Goal: Task Accomplishment & Management: Complete application form

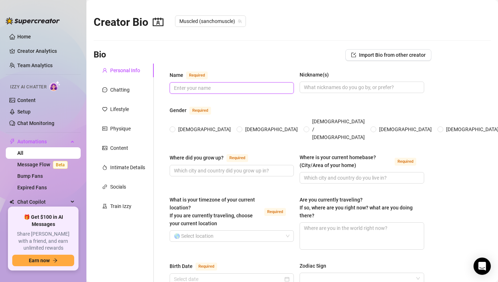
click at [176, 89] on input "Name Required" at bounding box center [231, 88] width 114 height 8
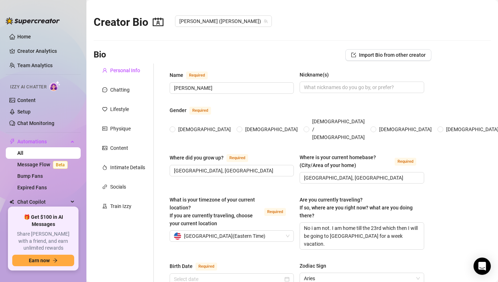
radio input "true"
type input "[DATE]"
drag, startPoint x: 206, startPoint y: 92, endPoint x: 163, endPoint y: 90, distance: 42.5
drag, startPoint x: 205, startPoint y: 91, endPoint x: 116, endPoint y: 62, distance: 93.5
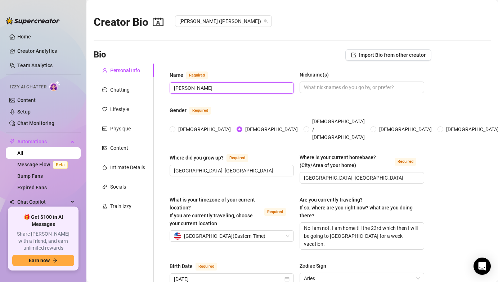
type input "[PERSON_NAME]"
click at [174, 128] on input "[DEMOGRAPHIC_DATA]" at bounding box center [172, 130] width 3 height 5
radio input "true"
click at [236, 127] on span at bounding box center [239, 130] width 6 height 6
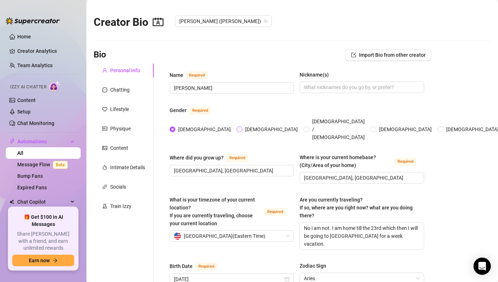
click at [238, 128] on input "[DEMOGRAPHIC_DATA]" at bounding box center [239, 130] width 3 height 5
radio input "true"
click at [324, 88] on input "Nickname(s)" at bounding box center [361, 87] width 114 height 8
click at [197, 93] on span "[PERSON_NAME]" at bounding box center [231, 88] width 124 height 12
click at [323, 94] on div "Name Required [PERSON_NAME](s)" at bounding box center [296, 86] width 254 height 30
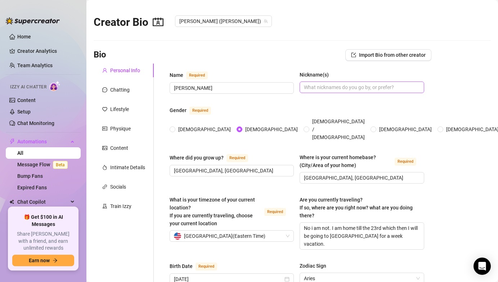
click at [323, 91] on span at bounding box center [361, 88] width 124 height 12
type input "Chap"
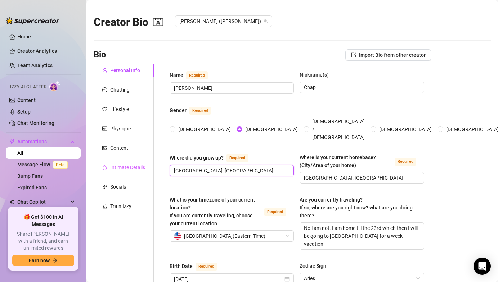
drag, startPoint x: 228, startPoint y: 162, endPoint x: 119, endPoint y: 162, distance: 109.7
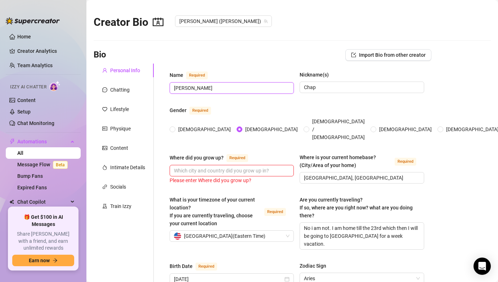
click at [201, 84] on input "[PERSON_NAME]" at bounding box center [231, 88] width 114 height 8
drag, startPoint x: 198, startPoint y: 88, endPoint x: 133, endPoint y: 86, distance: 64.8
type input "[PERSON_NAME]"
click at [327, 89] on input "Chap" at bounding box center [361, 87] width 114 height 8
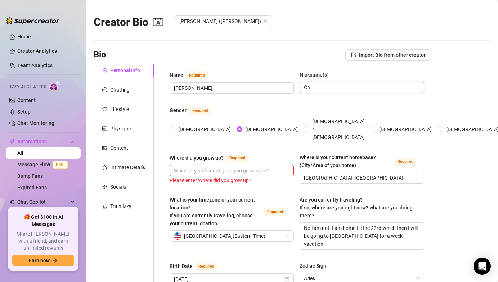
type input "C"
click at [200, 167] on input "Where did you grow up? Required" at bounding box center [231, 171] width 114 height 8
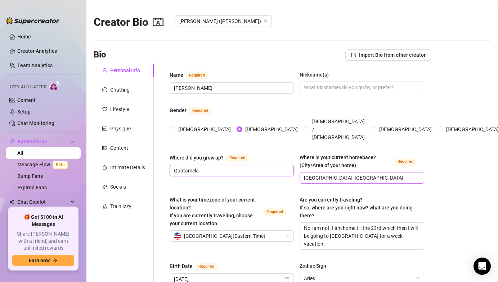
type input "Guatamela"
drag, startPoint x: 343, startPoint y: 170, endPoint x: 276, endPoint y: 170, distance: 66.6
click at [276, 170] on div "Where did you grow up? Required Guatamela Where is your current homebase? (City…" at bounding box center [296, 172] width 254 height 37
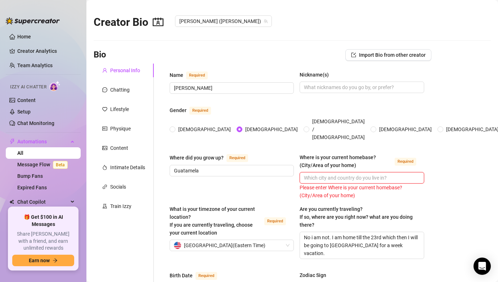
type input "L"
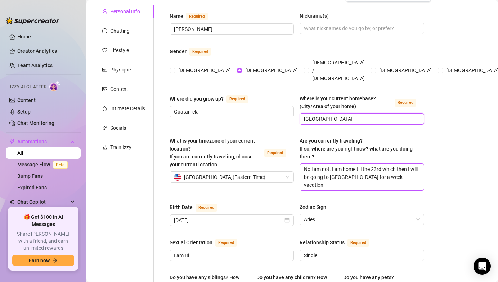
scroll to position [61, 0]
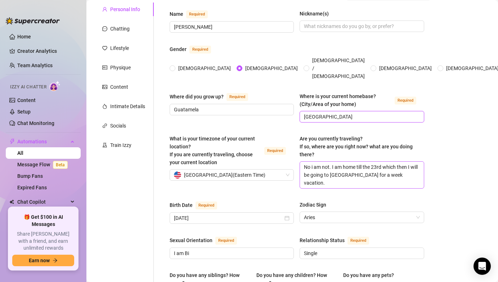
type input "[GEOGRAPHIC_DATA]"
drag, startPoint x: 300, startPoint y: 156, endPoint x: 388, endPoint y: 179, distance: 90.7
click at [388, 179] on textarea "No i am not. I am home till the 23rd which then I will be going to [GEOGRAPHIC_…" at bounding box center [361, 175] width 123 height 27
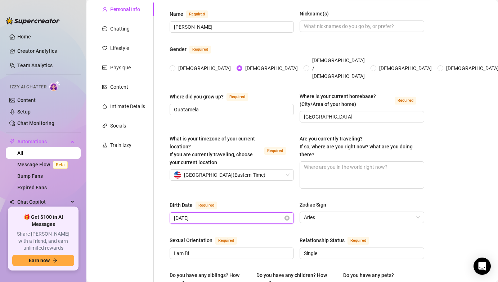
click at [219, 214] on input "[DATE]" at bounding box center [228, 218] width 109 height 8
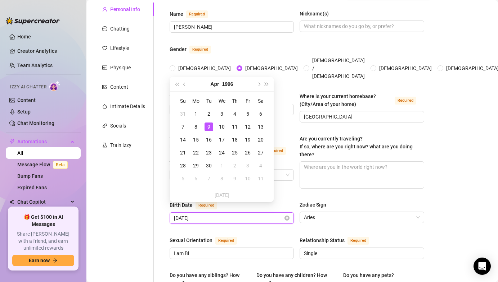
click at [215, 214] on input "[DATE]" at bounding box center [228, 218] width 109 height 8
drag, startPoint x: 210, startPoint y: 210, endPoint x: 139, endPoint y: 209, distance: 70.9
click at [226, 82] on button "1996" at bounding box center [227, 84] width 11 height 14
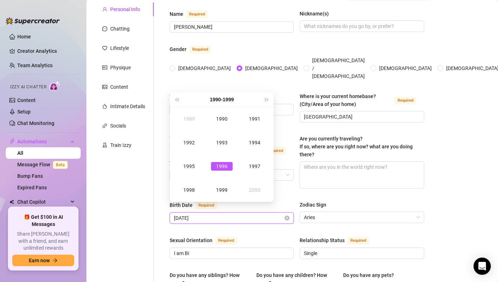
click at [192, 214] on input "[DATE]" at bounding box center [228, 218] width 109 height 8
click at [182, 214] on input "[DATE]" at bounding box center [228, 218] width 109 height 8
click at [183, 214] on input "[DATE]" at bounding box center [228, 218] width 109 height 8
click at [203, 214] on input "January l 9th, 1996" at bounding box center [228, 218] width 109 height 8
click at [219, 214] on input "[DATE]" at bounding box center [228, 218] width 109 height 8
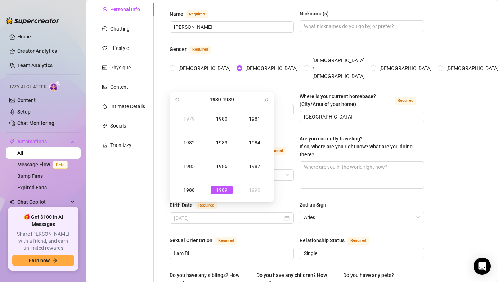
click at [222, 193] on div "1989" at bounding box center [222, 190] width 22 height 9
click at [239, 217] on div "Birth Date Required [DEMOGRAPHIC_DATA] Zodiac Sign Aries" at bounding box center [296, 216] width 254 height 30
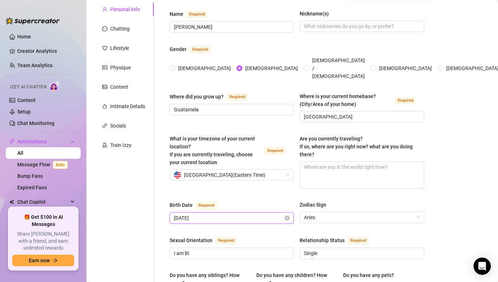
click at [231, 214] on input "[DATE]" at bounding box center [228, 218] width 109 height 8
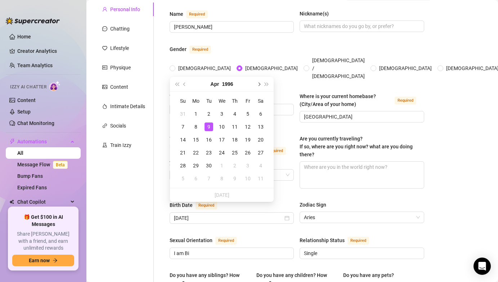
click at [258, 83] on span "Next month (PageDown)" at bounding box center [259, 84] width 4 height 4
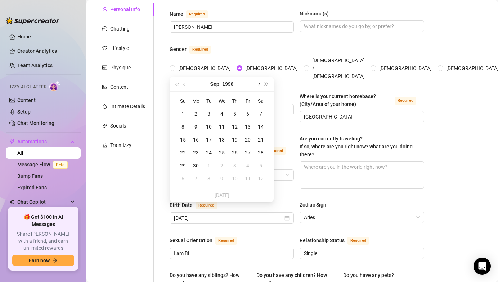
click at [258, 83] on span "Next month (PageDown)" at bounding box center [259, 84] width 4 height 4
click at [267, 83] on span "Next year (Control + right)" at bounding box center [267, 84] width 4 height 4
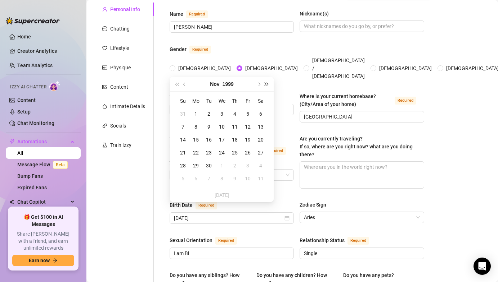
click at [267, 83] on span "Next year (Control + right)" at bounding box center [267, 84] width 4 height 4
click at [185, 86] on button "Previous month (PageUp)" at bounding box center [185, 84] width 8 height 14
click at [180, 83] on button "Last year (Control + left)" at bounding box center [177, 84] width 8 height 14
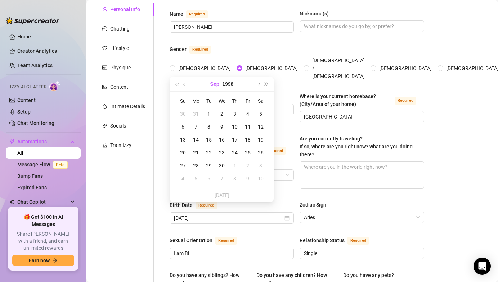
click at [214, 84] on button "Sep" at bounding box center [214, 84] width 9 height 14
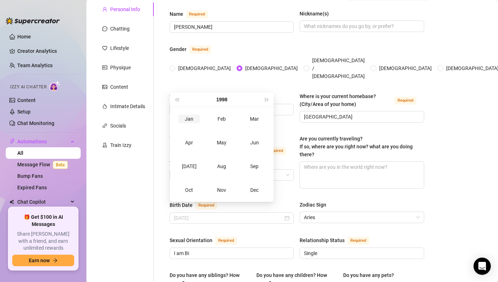
click at [190, 120] on div "Jan" at bounding box center [189, 119] width 22 height 9
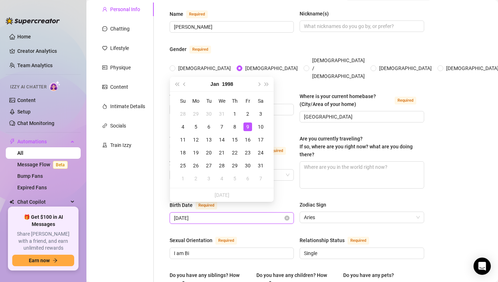
click at [218, 214] on input "[DATE]" at bounding box center [228, 218] width 109 height 8
click at [231, 85] on button "1998" at bounding box center [227, 84] width 11 height 14
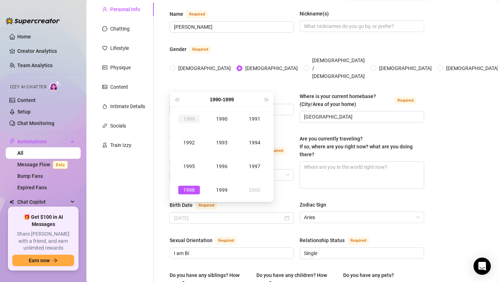
click at [189, 118] on div "1989" at bounding box center [189, 119] width 22 height 9
type input "[DATE]"
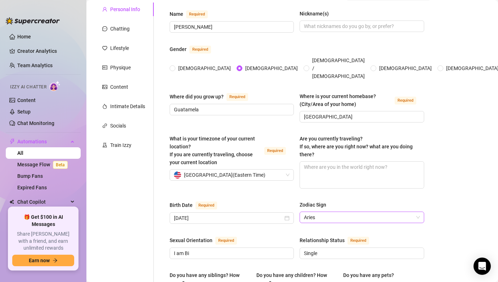
click at [320, 212] on span "Aries" at bounding box center [361, 217] width 115 height 11
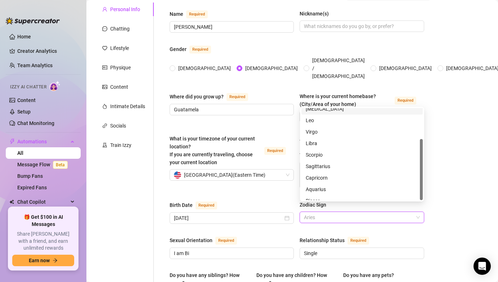
scroll to position [46, 0]
click at [326, 171] on div "Capricorn" at bounding box center [361, 172] width 113 height 8
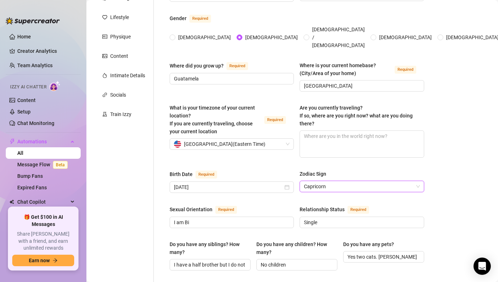
scroll to position [105, 0]
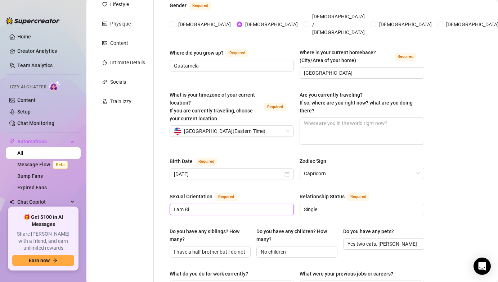
drag, startPoint x: 210, startPoint y: 199, endPoint x: 107, endPoint y: 199, distance: 103.6
click at [326, 206] on input "Single" at bounding box center [361, 210] width 114 height 8
click at [172, 204] on span "[DEMOGRAPHIC_DATA]" at bounding box center [231, 210] width 124 height 12
click at [174, 206] on input "[DEMOGRAPHIC_DATA]" at bounding box center [231, 210] width 114 height 8
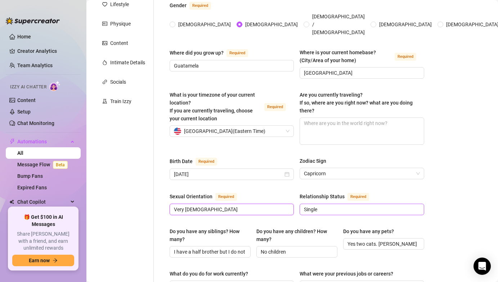
type input "Very [DEMOGRAPHIC_DATA]"
click at [321, 206] on input "Single" at bounding box center [361, 210] width 114 height 8
type input "S"
type input "Married"
drag, startPoint x: 173, startPoint y: 241, endPoint x: 250, endPoint y: 241, distance: 76.3
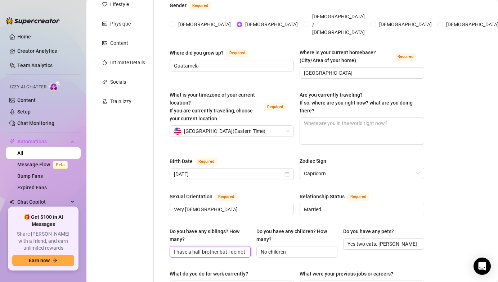
click at [250, 246] on span "I have a half brother but I do not see him much" at bounding box center [209, 252] width 81 height 12
type input "ee him much"
drag, startPoint x: 211, startPoint y: 241, endPoint x: 141, endPoint y: 241, distance: 69.8
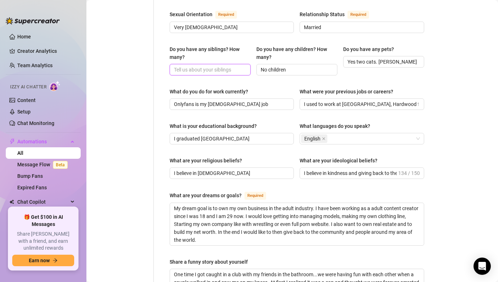
scroll to position [282, 0]
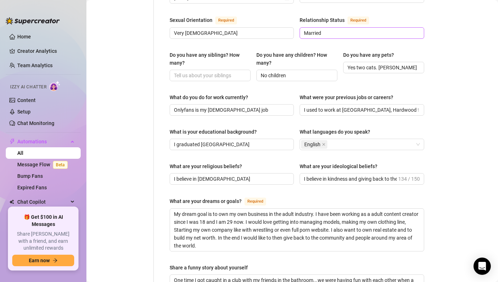
click at [323, 29] on span "Married" at bounding box center [361, 33] width 124 height 12
click at [323, 28] on span "Married" at bounding box center [361, 33] width 124 height 12
drag, startPoint x: 325, startPoint y: 26, endPoint x: 260, endPoint y: -1, distance: 69.8
click at [260, 0] on html "Home Creator Analytics Team Analytics Izzy AI Chatter Content Setup Chat Monito…" at bounding box center [249, 141] width 498 height 282
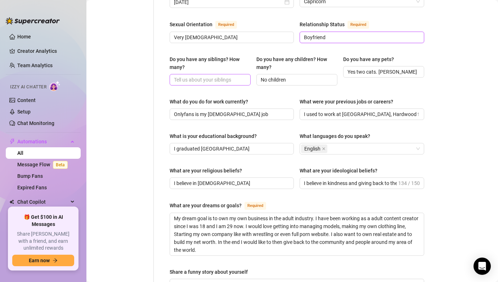
type input "Boyfriend"
click at [195, 74] on span at bounding box center [209, 80] width 81 height 12
click at [288, 76] on input "No children" at bounding box center [295, 80] width 71 height 8
drag, startPoint x: 348, startPoint y: 62, endPoint x: 434, endPoint y: 66, distance: 85.4
click at [434, 67] on main "Creator Bio [PERSON_NAME] ([PERSON_NAME]) Bio Import Bio from other creator Per…" at bounding box center [291, 119] width 411 height 793
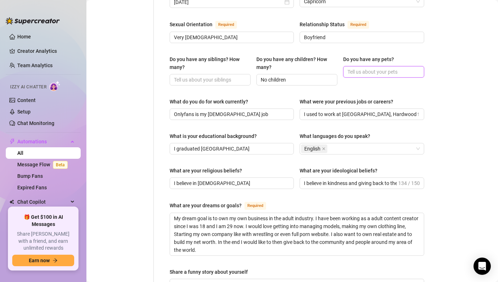
scroll to position [0, 0]
drag, startPoint x: 302, startPoint y: 106, endPoint x: 427, endPoint y: 105, distance: 125.2
click at [427, 105] on div "Name Required [PERSON_NAME](s) Gender Required [DEMOGRAPHIC_DATA] [DEMOGRAPHIC_…" at bounding box center [296, 119] width 269 height 666
click at [300, 109] on span "I used to work at [GEOGRAPHIC_DATA], Hardwood floor warehouse, and sales rep at…" at bounding box center [361, 115] width 124 height 12
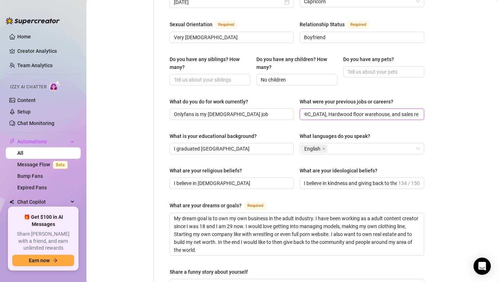
drag, startPoint x: 304, startPoint y: 106, endPoint x: 405, endPoint y: 100, distance: 100.5
click at [404, 110] on input "I used to work at [GEOGRAPHIC_DATA], Hardwood floor warehouse, and sales rep at…" at bounding box center [361, 114] width 114 height 8
type input "I used to work at Mcdonalds,a gym"
drag, startPoint x: 403, startPoint y: 109, endPoint x: 338, endPoint y: 93, distance: 66.3
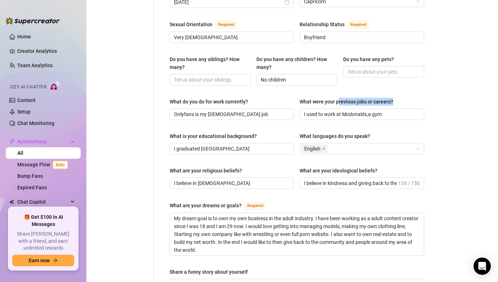
click at [338, 98] on div "What were your previous jobs or careers? I used to work at [GEOGRAPHIC_DATA],a …" at bounding box center [361, 109] width 124 height 22
drag, startPoint x: 390, startPoint y: 104, endPoint x: 280, endPoint y: 104, distance: 110.1
click at [280, 104] on div "What do you do for work currently? Onlyfans is my [DEMOGRAPHIC_DATA] job What w…" at bounding box center [296, 112] width 254 height 29
type input "Managing Call Center"
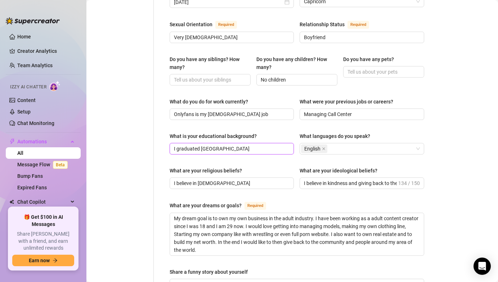
drag, startPoint x: 247, startPoint y: 140, endPoint x: 166, endPoint y: 137, distance: 80.6
click at [166, 137] on div "Name Required [PERSON_NAME](s) Gender Required [DEMOGRAPHIC_DATA] [DEMOGRAPHIC_…" at bounding box center [296, 119] width 269 height 666
type input "C"
drag, startPoint x: 207, startPoint y: 138, endPoint x: 128, endPoint y: 138, distance: 78.1
click at [128, 138] on div "Personal Info Chatting Lifestyle Physique Content Intimate Details Socials Trai…" at bounding box center [262, 119] width 337 height 666
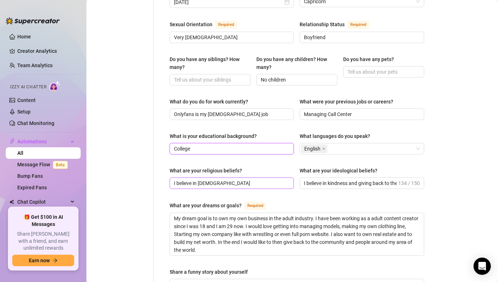
type input "College"
drag, startPoint x: 242, startPoint y: 174, endPoint x: 164, endPoint y: 174, distance: 78.1
click at [164, 174] on div "Name Required [PERSON_NAME](s) Gender Required [DEMOGRAPHIC_DATA] [DEMOGRAPHIC_…" at bounding box center [296, 119] width 269 height 666
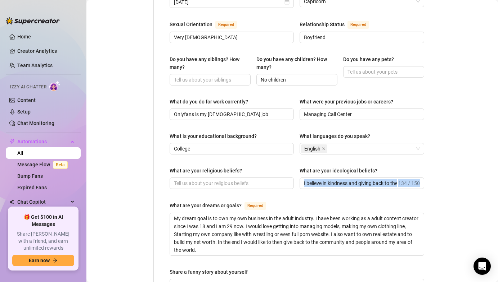
drag, startPoint x: 303, startPoint y: 174, endPoint x: 477, endPoint y: 182, distance: 174.7
click at [477, 182] on main "Creator Bio [PERSON_NAME] ([PERSON_NAME]) Bio Import Bio from other creator Per…" at bounding box center [291, 119] width 411 height 793
click at [304, 180] on input "I believe in kindness and giving back to the world. I also believe what goes ar…" at bounding box center [350, 184] width 92 height 8
drag, startPoint x: 304, startPoint y: 174, endPoint x: 402, endPoint y: 180, distance: 98.4
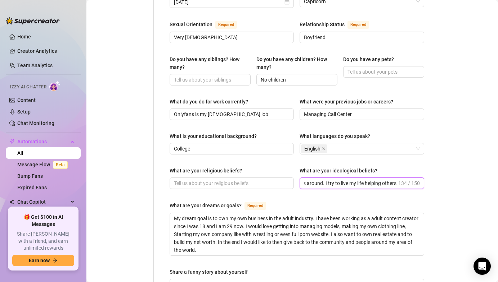
click at [402, 180] on div "What are your religious beliefs? What are your ideological beliefs? I believe i…" at bounding box center [296, 181] width 254 height 29
type input "B"
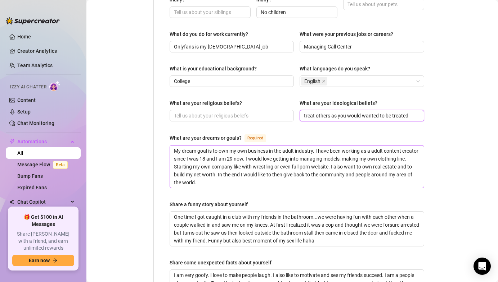
scroll to position [347, 0]
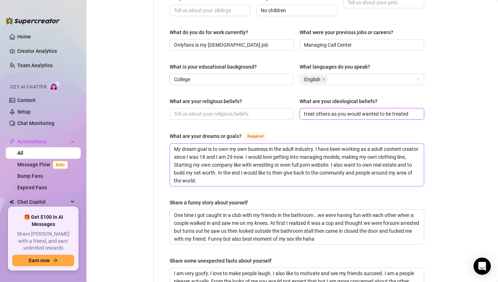
type input "treat others as you would wanted to be treated"
drag, startPoint x: 174, startPoint y: 139, endPoint x: 240, endPoint y: 182, distance: 79.0
click at [240, 182] on div "Name Required [PERSON_NAME](s) Gender Required [DEMOGRAPHIC_DATA] [DEMOGRAPHIC_…" at bounding box center [296, 50] width 254 height 652
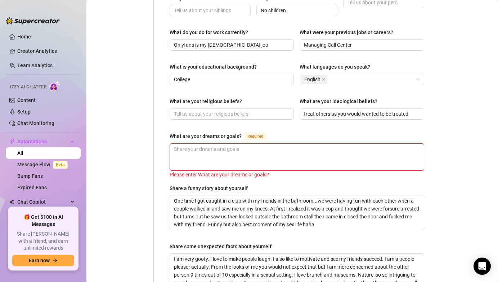
type textarea "B"
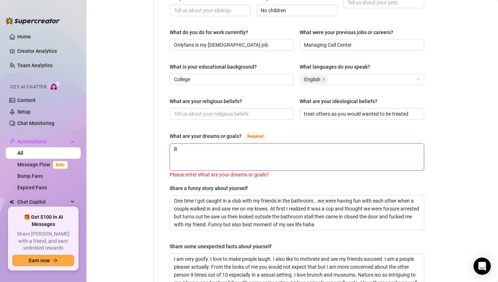
type textarea "Be"
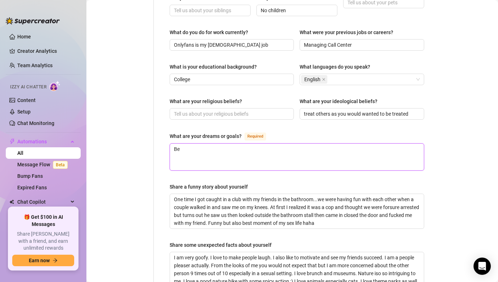
type textarea "Be o"
type textarea "Be one"
type textarea "Be one o"
type textarea "Be one of"
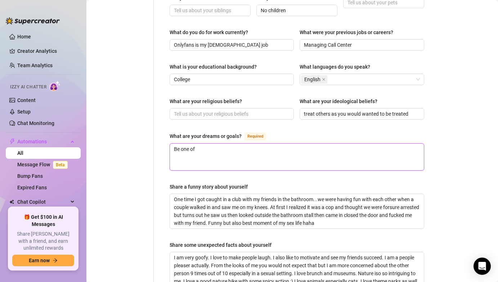
type textarea "Be one of"
type textarea "Be one of th"
type textarea "Be one of the"
type textarea "Be one of the b"
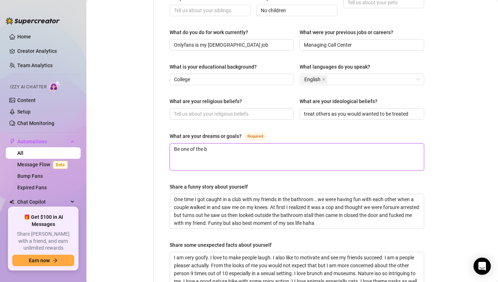
type textarea "Be one of the bi"
type textarea "Be one of the big"
type textarea "Be one of the bigg"
type textarea "Be one of the bigge"
type textarea "Be one of the bigges"
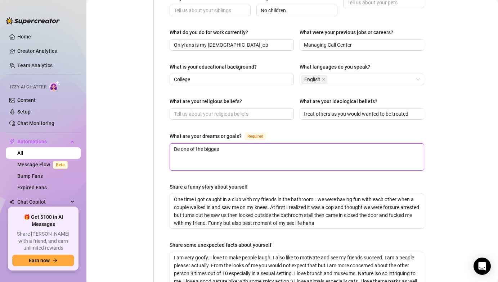
type textarea "Be one of the biggest"
type textarea "Be one of the biggest M"
type textarea "Be one of the biggest Mr"
type textarea "Be one of the biggest Mr."
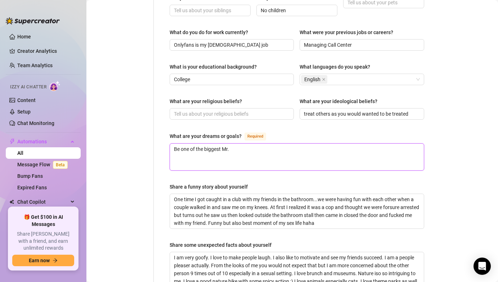
type textarea "Be one of the biggest Mr."
type textarea "Be one of the biggest Mr. O"
type textarea "Be one of the biggest Mr. Ol"
type textarea "Be one of the biggest Mr. Oly"
type textarea "Be one of the biggest Mr. Olym"
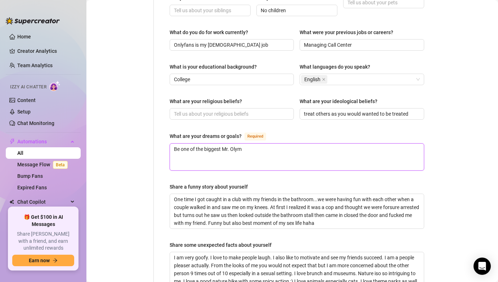
type textarea "Be one of the biggest Mr. Olymp"
type textarea "Be one of the biggest Mr. Olympi"
type textarea "Be one of the biggest Mr. Olympia"
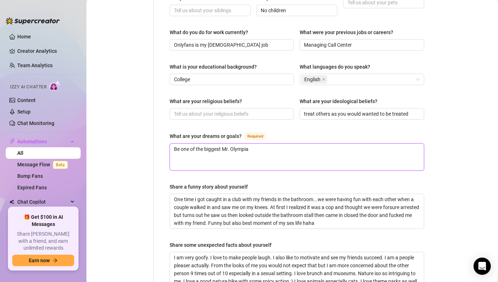
type textarea "Be one of the biggest Mr. Olympia!"
type textarea "Be one of the biggest Mr. Olympia"
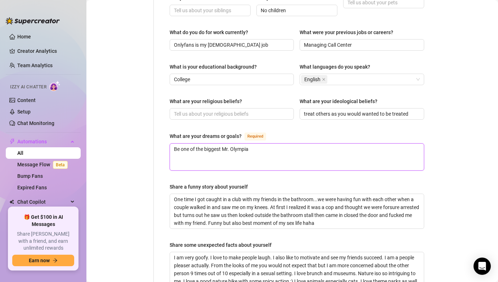
type textarea "Be one of the biggest Mr. Olympia"
type textarea "Be one of the biggest Mr. Olympia."
type textarea "Be one of the biggest Mr. Olympia"
type textarea "Be one of the biggest Mr. Olympia!"
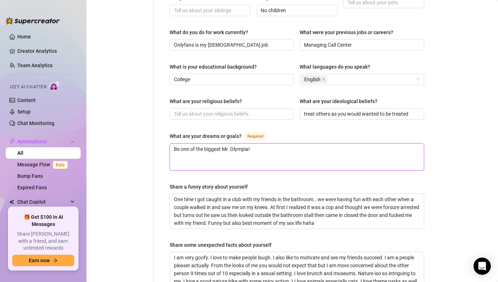
type textarea "Be one of the biggest Mr. Olympia! W"
type textarea "Be one of the biggest Mr. Olympia! Wi"
type textarea "Be one of the biggest Mr. Olympia! Win"
type textarea "Be one of the biggest Mr. Olympia! Win N"
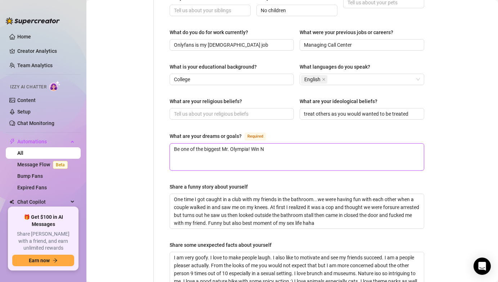
type textarea "Be one of the biggest Mr. Olympia! Win Na"
type textarea "Be one of the biggest Mr. Olympia! Win Nati"
type textarea "Be one of the biggest Mr. Olympia! Win Natio"
type textarea "Be one of the biggest Mr. Olympia! Win Nation"
type textarea "Be one of the biggest Mr. Olympia! Win Nationa"
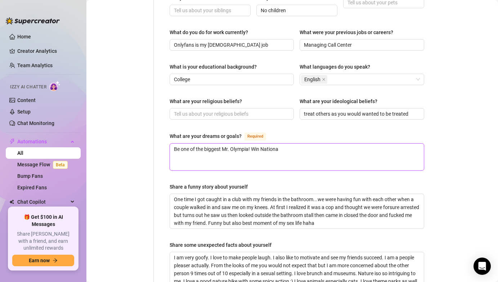
type textarea "Be one of the biggest Mr. Olympia! Win National"
type textarea "Be one of the biggest Mr. Olympia! Win Nationals"
type textarea "Be one of the biggest Mr. Olympia! Win Nationals."
type textarea "Be one of the biggest Mr. Olympia! Win Nationals. K"
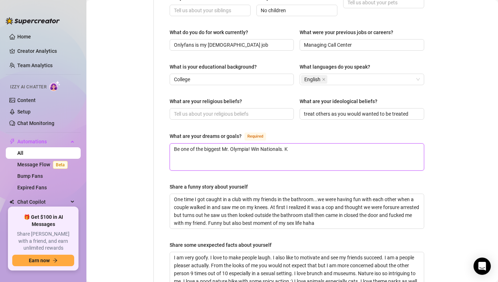
type textarea "Be one of the biggest Mr. Olympia! Win Nationals. Ke"
type textarea "Be one of the biggest Mr. Olympia! Win Nationals. Kee"
type textarea "Be one of the biggest Mr. Olympia! Win Nationals. Keep"
type textarea "Be one of the biggest Mr. Olympia! Win Nationals. Keep g"
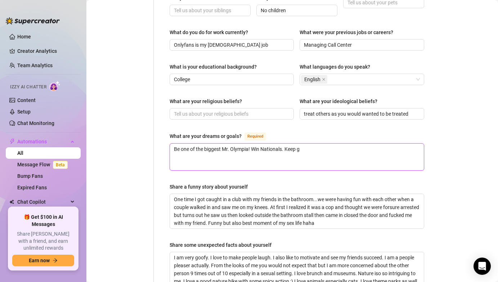
type textarea "Be one of the biggest Mr. Olympia! Win Nationals. Keep ge"
type textarea "Be one of the biggest Mr. Olympia! Win Nationals. Keep get"
type textarea "Be one of the biggest Mr. Olympia! Win Nationals. Keep gett"
type textarea "Be one of the biggest Mr. Olympia! Win Nationals. Keep getti"
type textarea "Be one of the biggest Mr. Olympia! Win Nationals. Keep gettin"
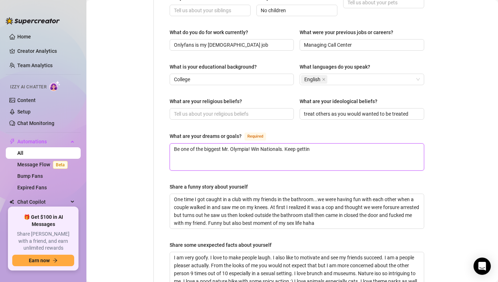
type textarea "Be one of the biggest Mr. Olympia! Win Nationals. Keep getting"
type textarea "Be one of the biggest Mr. Olympia! Win Nationals. Keep getting b"
type textarea "Be one of the biggest Mr. Olympia! Win Nationals. Keep getting bi"
type textarea "Be one of the biggest Mr. Olympia! Win Nationals. Keep getting big"
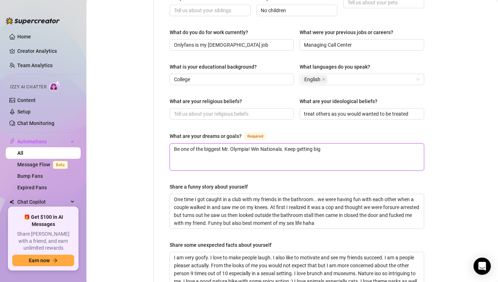
type textarea "Be one of the biggest Mr. Olympia! Win Nationals. Keep getting bigg"
type textarea "Be one of the biggest Mr. Olympia! Win Nationals. Keep getting bigge"
type textarea "Be one of the biggest Mr. Olympia! Win Nationals. Keep getting bigger"
type textarea "Be one of the biggest Mr. Olympia! Win Nationals. Keep getting bigger a"
type textarea "Be one of the biggest Mr. Olympia! Win Nationals. Keep getting bigger an"
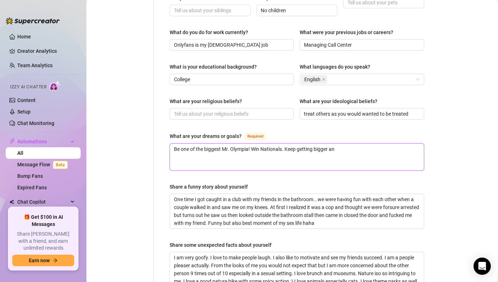
type textarea "Be one of the biggest Mr. Olympia! Win Nationals. Keep getting bigger and"
type textarea "Be one of the biggest Mr. Olympia! Win Nationals. Keep getting bigger and s"
type textarea "Be one of the biggest Mr. Olympia! Win Nationals. Keep getting bigger and st"
type textarea "Be one of the biggest Mr. Olympia! Win Nationals. Keep getting bigger and stro"
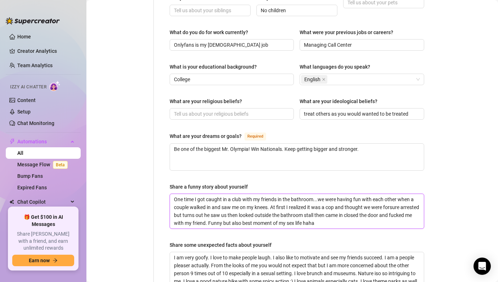
drag, startPoint x: 172, startPoint y: 190, endPoint x: 344, endPoint y: 219, distance: 174.1
click at [344, 219] on span "One time I got caught in a club with my friends in the bathroom...we were havin…" at bounding box center [296, 211] width 254 height 35
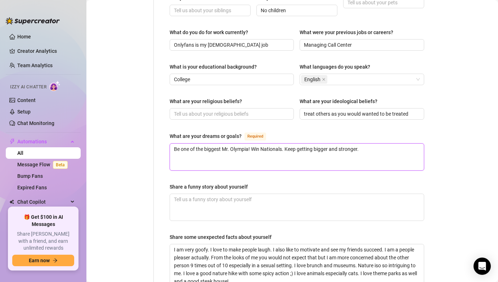
click at [363, 144] on textarea "Be one of the biggest Mr. Olympia! Win Nationals. Keep getting bigger and stron…" at bounding box center [297, 157] width 254 height 27
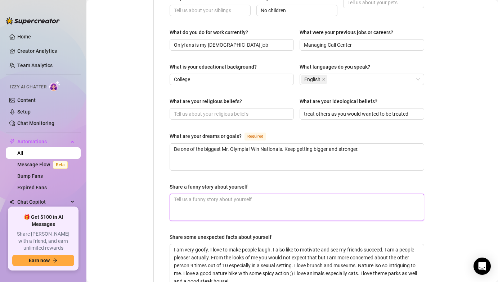
click at [198, 194] on textarea "Share a funny story about yourself" at bounding box center [297, 207] width 254 height 27
drag, startPoint x: 173, startPoint y: 239, endPoint x: 247, endPoint y: 277, distance: 83.2
click at [247, 277] on textarea "I am very goofy. I love to make people laugh. I also like to motivate and see m…" at bounding box center [297, 266] width 254 height 42
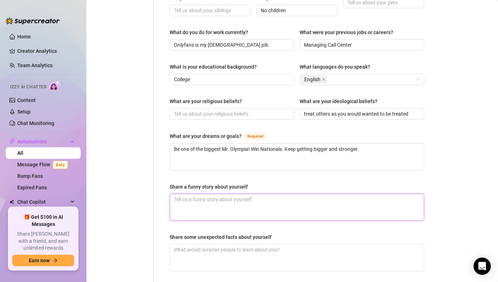
click at [214, 194] on textarea "Share a funny story about yourself" at bounding box center [297, 207] width 254 height 27
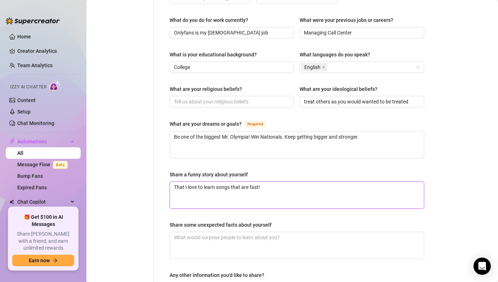
scroll to position [361, 0]
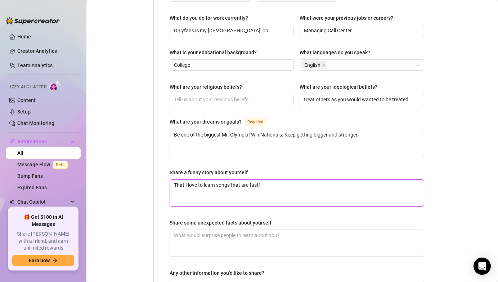
drag, startPoint x: 172, startPoint y: 179, endPoint x: 305, endPoint y: 186, distance: 133.6
click at [305, 186] on textarea "That I love to learn songs that are fast!" at bounding box center [297, 193] width 254 height 27
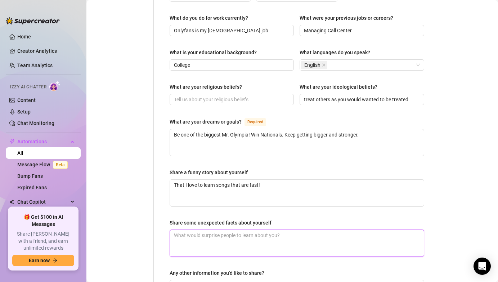
click at [177, 230] on textarea "Share some unexpected facts about yourself" at bounding box center [297, 243] width 254 height 27
paste textarea "That I love to learn songs that are fast!"
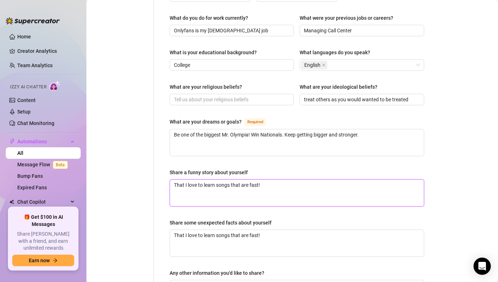
drag, startPoint x: 266, startPoint y: 178, endPoint x: 154, endPoint y: 186, distance: 112.2
click at [154, 186] on div "Name Required [PERSON_NAME](s) Gender Required [DEMOGRAPHIC_DATA] [DEMOGRAPHIC_…" at bounding box center [292, 15] width 277 height 627
drag, startPoint x: 174, startPoint y: 174, endPoint x: 310, endPoint y: 178, distance: 136.4
click at [310, 180] on textarea "That I love to learn songs that are fast!" at bounding box center [297, 193] width 254 height 27
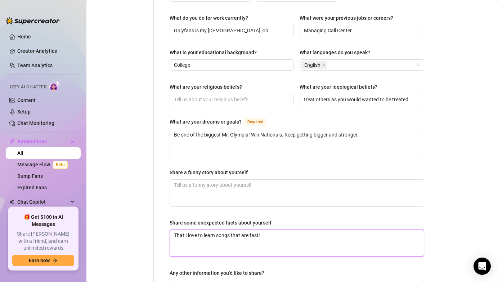
click at [263, 230] on textarea "That I love to learn songs that are fast!" at bounding box center [297, 243] width 254 height 27
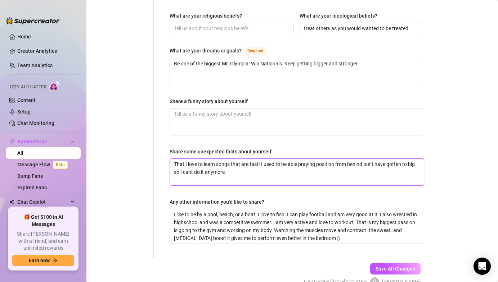
scroll to position [436, 0]
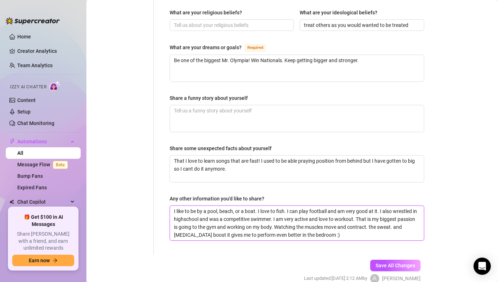
drag, startPoint x: 172, startPoint y: 203, endPoint x: 344, endPoint y: 230, distance: 173.3
click at [344, 230] on textarea "I like to be by a pool, beach, or a boat. I love to fish. I can play football a…" at bounding box center [297, 223] width 254 height 35
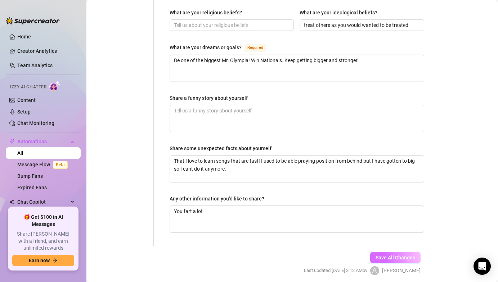
click at [382, 255] on span "Save All Changes" at bounding box center [395, 258] width 40 height 6
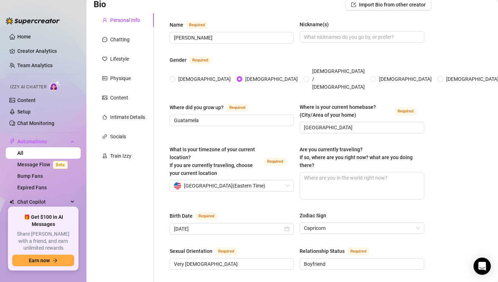
scroll to position [0, 0]
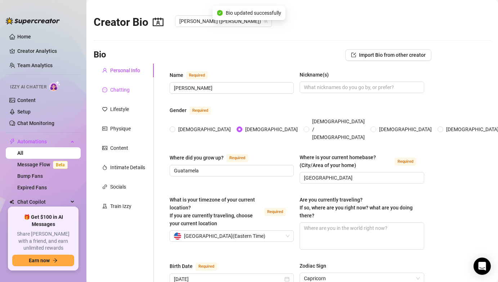
click at [122, 89] on div "Chatting" at bounding box center [119, 90] width 19 height 8
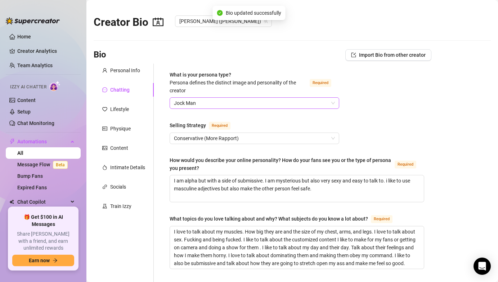
click at [218, 98] on span "Jock Man" at bounding box center [254, 103] width 161 height 11
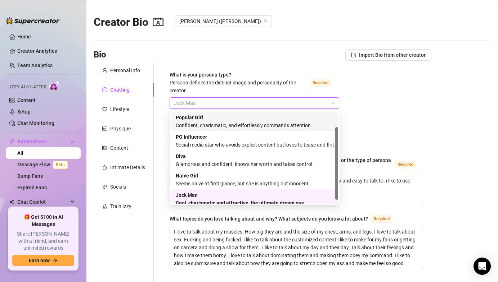
scroll to position [24, 0]
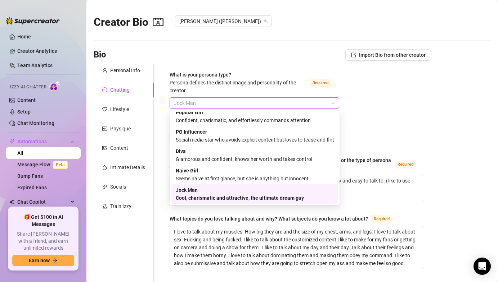
click at [201, 193] on div "Jock Man Cool, charismatic and attractive, the ultimate dream guy" at bounding box center [255, 194] width 158 height 16
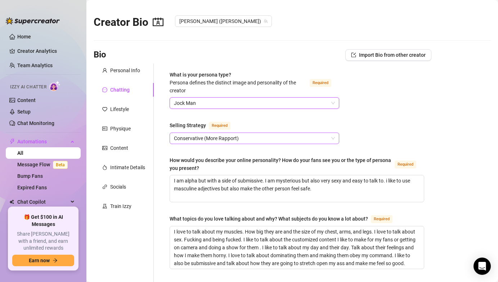
click at [220, 137] on span "Conservative (More Rapport)" at bounding box center [254, 138] width 161 height 11
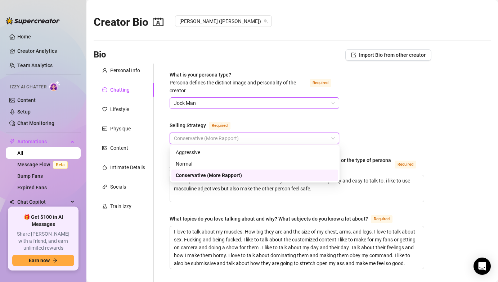
click at [223, 103] on span "Jock Man" at bounding box center [254, 103] width 161 height 11
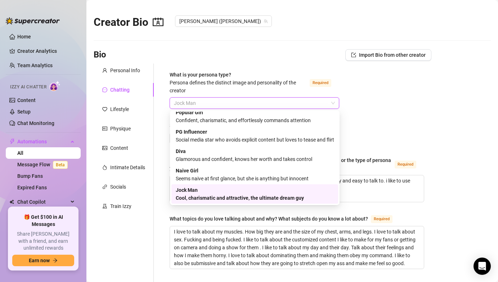
click at [198, 190] on div "Jock Man Cool, charismatic and attractive, the ultimate dream guy" at bounding box center [255, 194] width 158 height 16
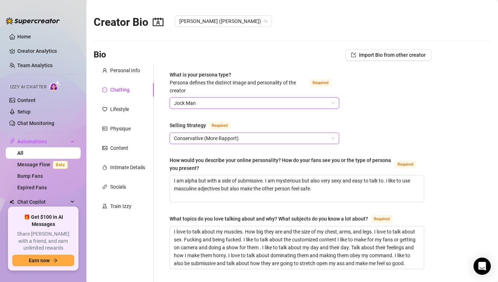
click at [202, 136] on span "Conservative (More Rapport)" at bounding box center [254, 138] width 161 height 11
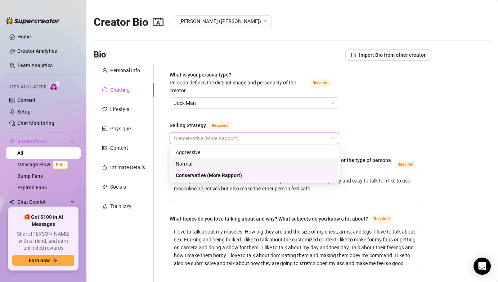
click at [204, 163] on div "Normal" at bounding box center [255, 164] width 158 height 8
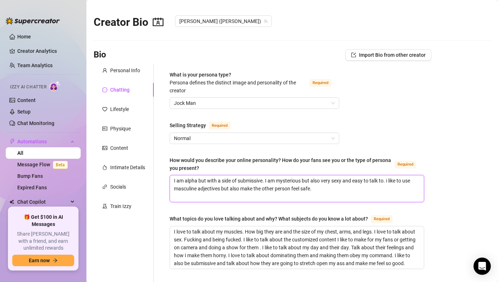
drag, startPoint x: 173, startPoint y: 181, endPoint x: 351, endPoint y: 186, distance: 178.5
click at [351, 186] on textarea "I am alpha but with a side of submissive. I am mysterious but also very sexy an…" at bounding box center [297, 189] width 254 height 27
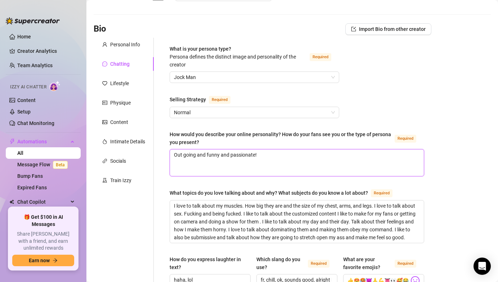
scroll to position [32, 0]
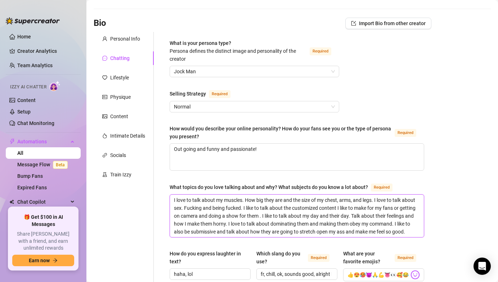
drag, startPoint x: 174, startPoint y: 199, endPoint x: 445, endPoint y: 235, distance: 273.7
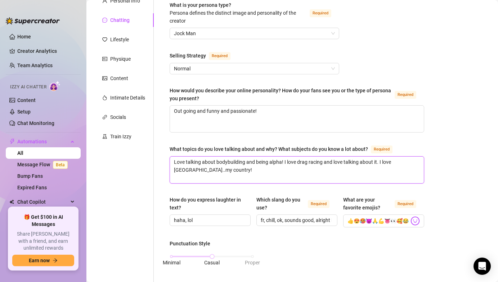
scroll to position [74, 0]
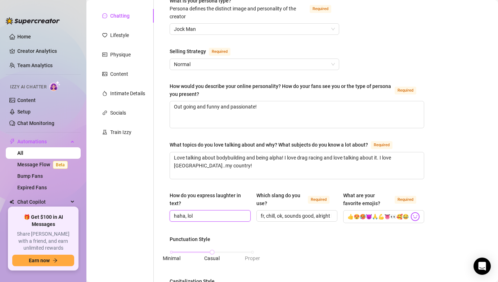
drag, startPoint x: 206, startPoint y: 216, endPoint x: 146, endPoint y: 208, distance: 60.2
click at [146, 208] on div "Personal Info Chatting Lifestyle Physique Content Intimate Details Socials Trai…" at bounding box center [262, 277] width 337 height 575
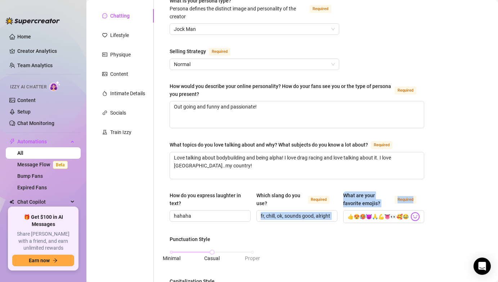
drag, startPoint x: 260, startPoint y: 214, endPoint x: 340, endPoint y: 217, distance: 80.3
click at [340, 217] on div "How do you express laughter in text? hahaha Which slang do you use? Required fr…" at bounding box center [296, 211] width 254 height 38
click at [333, 214] on span "fr, chill, ok, sounds good, alright bro, bro, whats up, wyd, hru, wya, you read…" at bounding box center [296, 216] width 81 height 12
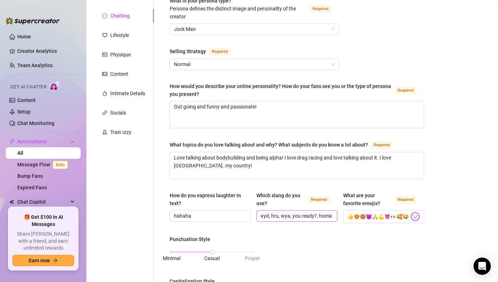
scroll to position [0, 0]
drag, startPoint x: 333, startPoint y: 216, endPoint x: 259, endPoint y: 218, distance: 74.2
click at [259, 218] on span "fr, chill, ok, sounds good, alright bro, bro, whats up, wyd, hru, wya, you read…" at bounding box center [296, 216] width 81 height 12
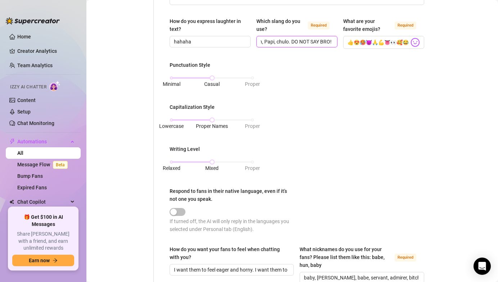
scroll to position [251, 0]
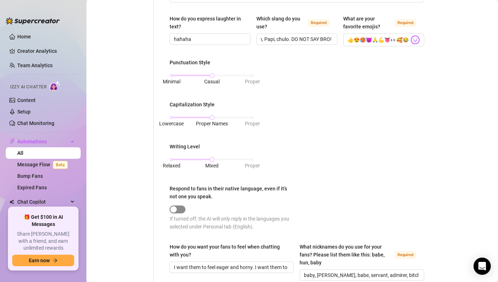
click at [174, 208] on div "button" at bounding box center [173, 210] width 6 height 6
click at [175, 208] on div "button" at bounding box center [173, 210] width 6 height 6
click at [182, 209] on span "button" at bounding box center [177, 210] width 16 height 8
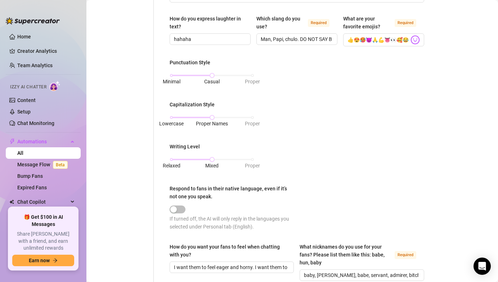
drag, startPoint x: 172, startPoint y: 208, endPoint x: 198, endPoint y: 209, distance: 25.2
click at [198, 209] on div at bounding box center [232, 209] width 127 height 8
click at [177, 209] on button "Respond to fans in their native language, even if it’s not one you speak." at bounding box center [177, 210] width 16 height 8
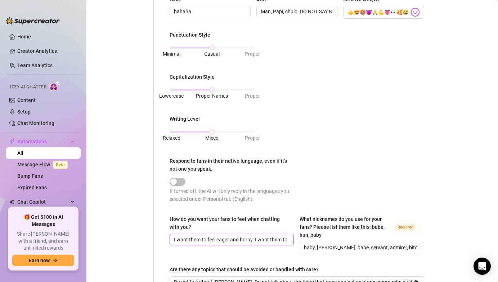
scroll to position [0, 52]
drag, startPoint x: 174, startPoint y: 236, endPoint x: 328, endPoint y: 239, distance: 153.3
click at [328, 240] on div "How do you want your fans to feel when chatting with you? I want them to feel e…" at bounding box center [296, 238] width 254 height 45
drag, startPoint x: 412, startPoint y: 249, endPoint x: 292, endPoint y: 255, distance: 119.9
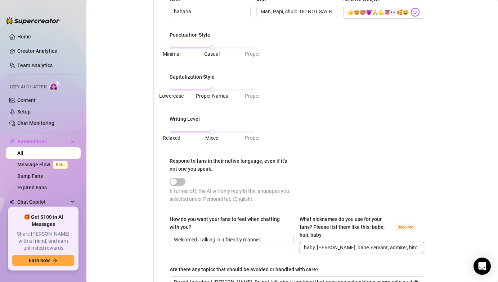
click at [292, 255] on div "How do you want your fans to feel when chatting with you? Welcomed. Talking in …" at bounding box center [296, 238] width 254 height 45
drag, startPoint x: 292, startPoint y: 253, endPoint x: 294, endPoint y: 247, distance: 6.4
click at [294, 248] on div "How do you want your fans to feel when chatting with you? Welcomed. Talking in …" at bounding box center [296, 238] width 254 height 45
drag, startPoint x: 299, startPoint y: 246, endPoint x: 389, endPoint y: 249, distance: 89.3
click at [389, 249] on span "baby, [PERSON_NAME], babe, servant, admirer, bitch, boyfriend" at bounding box center [361, 248] width 124 height 12
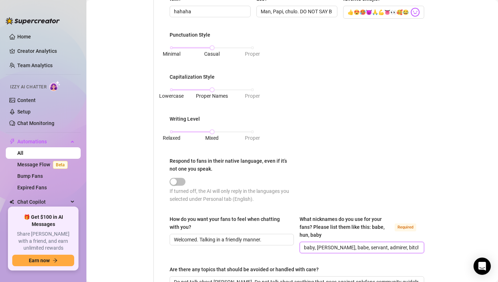
drag, startPoint x: 418, startPoint y: 248, endPoint x: 301, endPoint y: 249, distance: 116.9
click at [301, 249] on span "baby, [PERSON_NAME], babe, servant, admirer, bitch, boyfriend" at bounding box center [361, 248] width 124 height 12
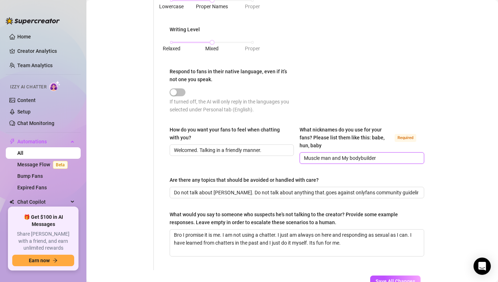
scroll to position [373, 0]
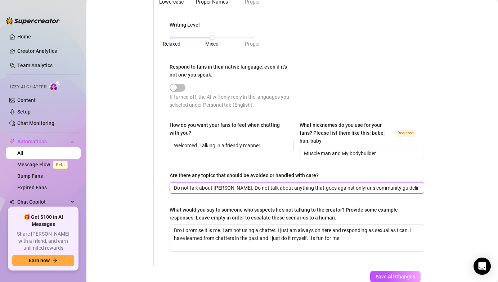
drag, startPoint x: 417, startPoint y: 186, endPoint x: 241, endPoint y: 163, distance: 177.8
click at [286, 189] on input "Do not speak to anyone who messages in Spanish. We deal with the english speaki…" at bounding box center [296, 188] width 244 height 8
drag, startPoint x: 352, startPoint y: 185, endPoint x: 427, endPoint y: 194, distance: 75.1
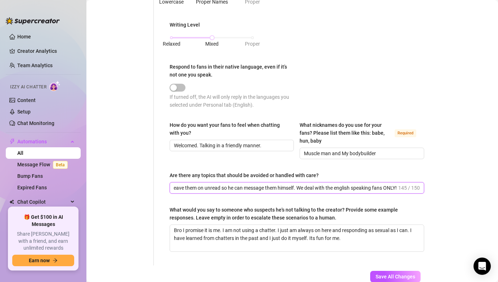
click at [345, 237] on textarea "Bro I promise it is me. I am not using a chatter. I just am always on here and …" at bounding box center [297, 238] width 254 height 27
drag, startPoint x: 172, startPoint y: 232, endPoint x: 337, endPoint y: 239, distance: 165.3
click at [337, 239] on textarea "Bro I promise it is me. I am not using a chatter. I just am always on here and …" at bounding box center [297, 238] width 254 height 27
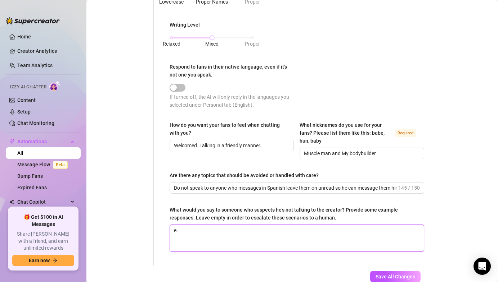
drag, startPoint x: 223, startPoint y: 238, endPoint x: 149, endPoint y: 225, distance: 75.9
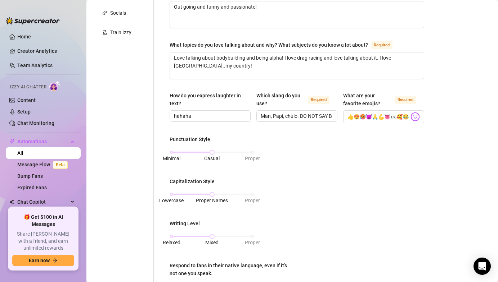
scroll to position [419, 0]
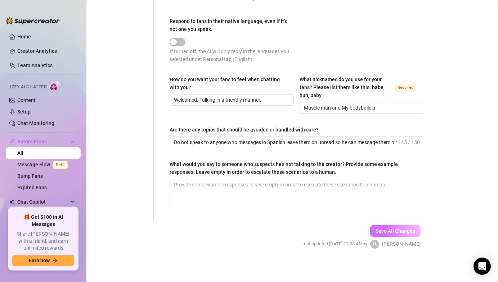
click at [409, 230] on span "Save All Changes" at bounding box center [395, 231] width 40 height 6
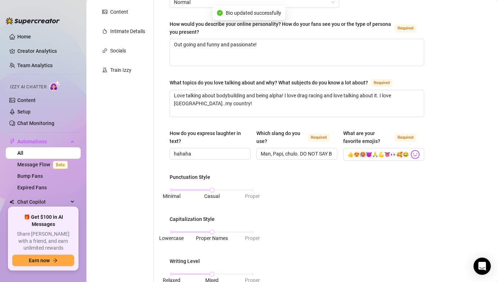
scroll to position [0, 0]
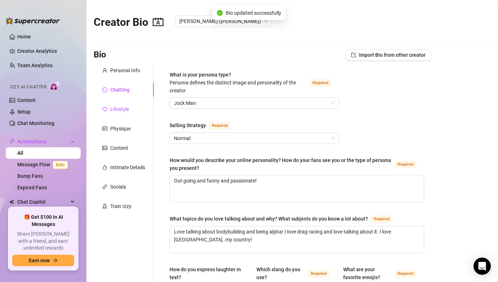
click at [119, 113] on div "Lifestyle" at bounding box center [119, 109] width 19 height 8
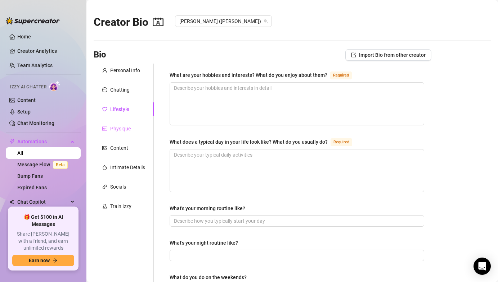
click at [116, 124] on div "Physique" at bounding box center [124, 129] width 60 height 14
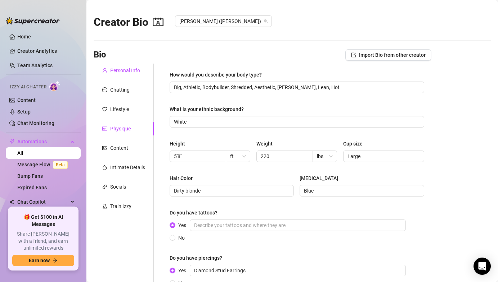
click at [126, 71] on div "Personal Info" at bounding box center [125, 71] width 30 height 8
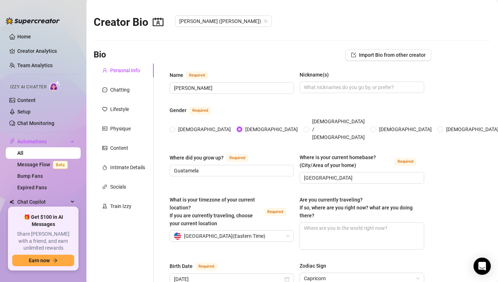
click at [114, 95] on div "Chatting" at bounding box center [124, 90] width 60 height 14
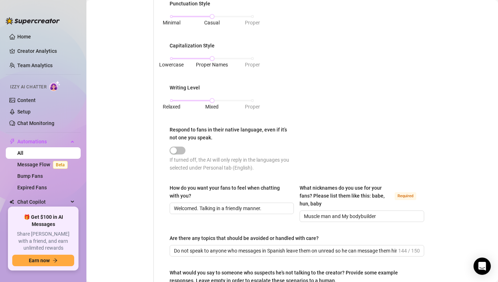
scroll to position [419, 0]
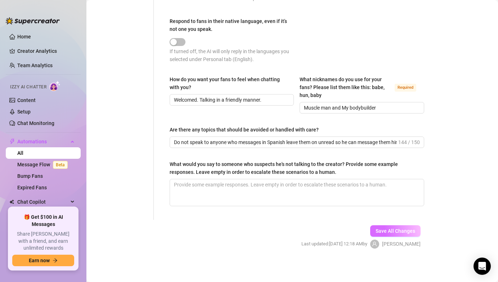
click at [390, 235] on button "Save All Changes" at bounding box center [395, 232] width 50 height 12
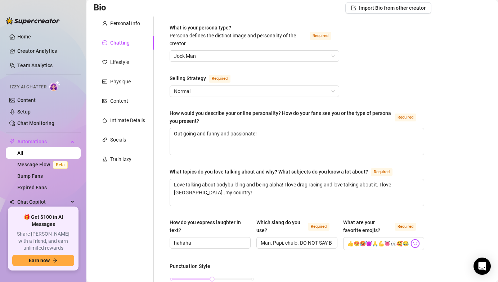
scroll to position [0, 0]
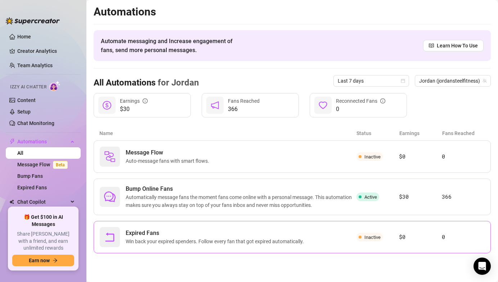
click at [218, 244] on span "Win back your expired spenders. Follow every fan that got expired automatically." at bounding box center [216, 242] width 181 height 8
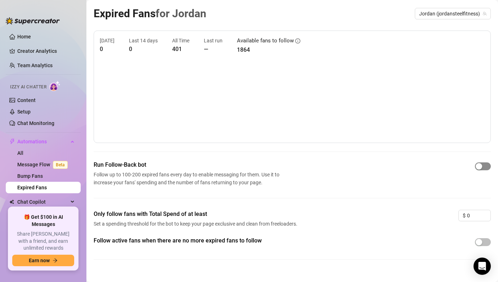
click at [487, 165] on span "button" at bounding box center [483, 167] width 16 height 8
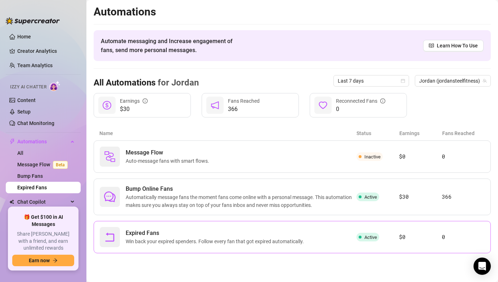
click at [197, 229] on span "Expired Fans" at bounding box center [216, 233] width 181 height 9
click at [128, 231] on span "Expired Fans" at bounding box center [216, 233] width 181 height 9
